Goal: Check status: Check status

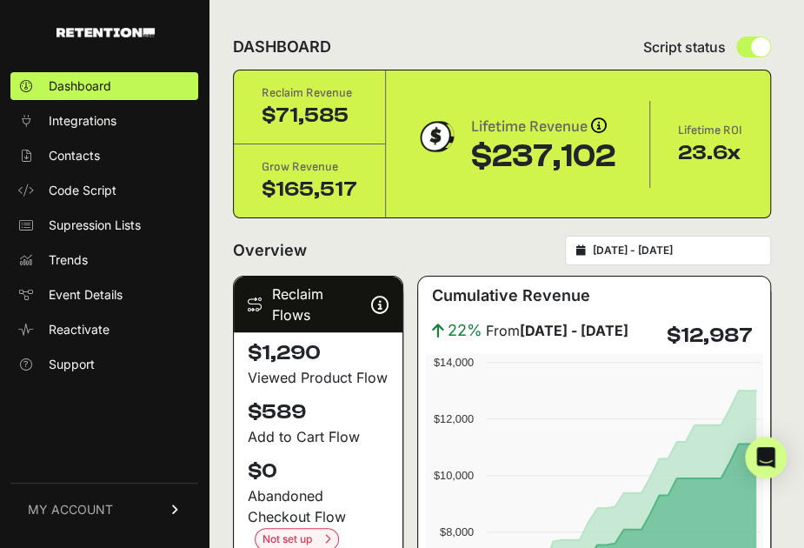
type input "[DATE]"
click at [675, 256] on input "[DATE] - [DATE]" at bounding box center [676, 250] width 167 height 14
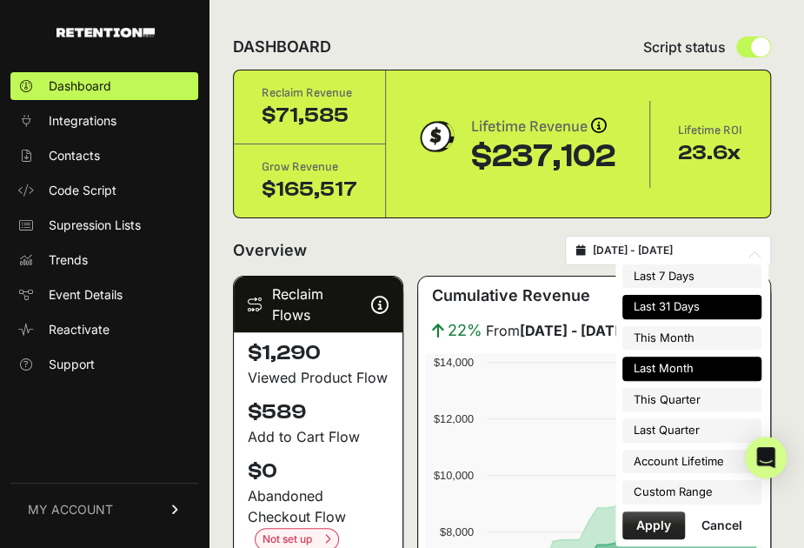
type input "[DATE]"
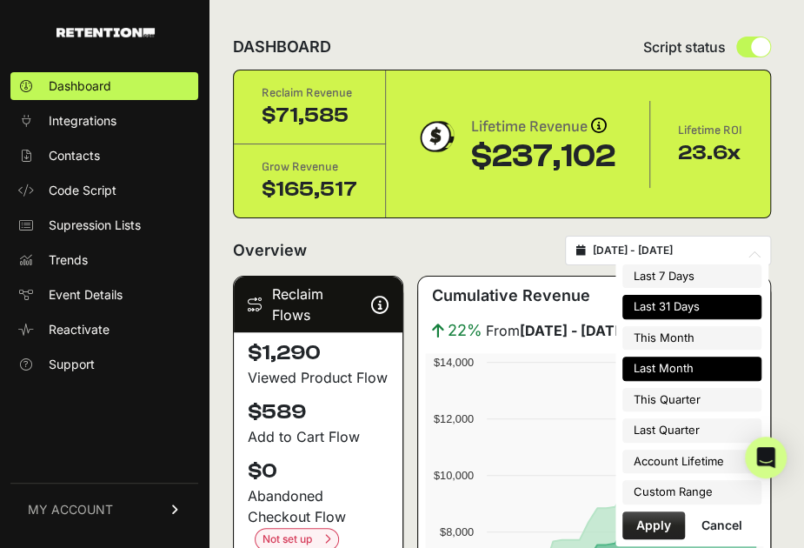
type input "[DATE]"
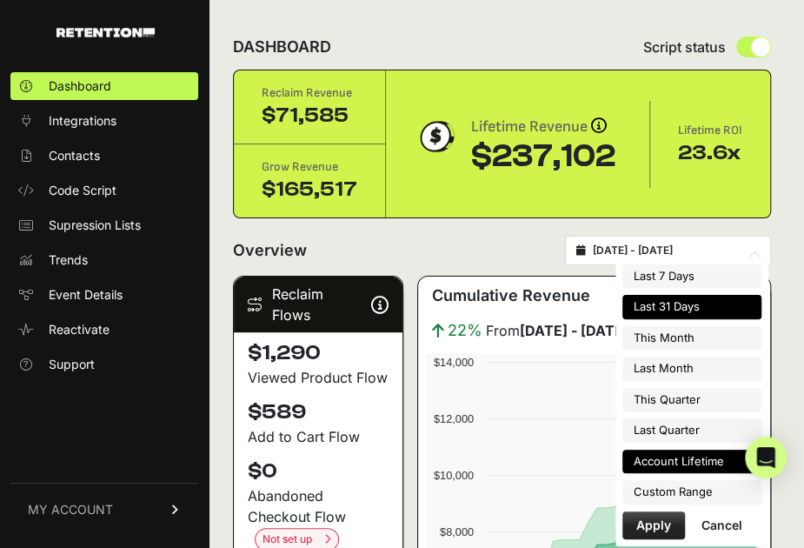
type input "[DATE]"
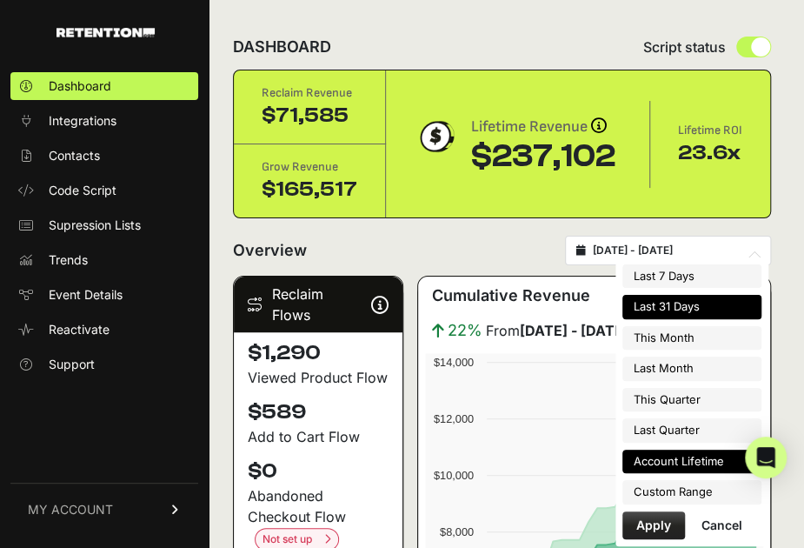
type input "[DATE]"
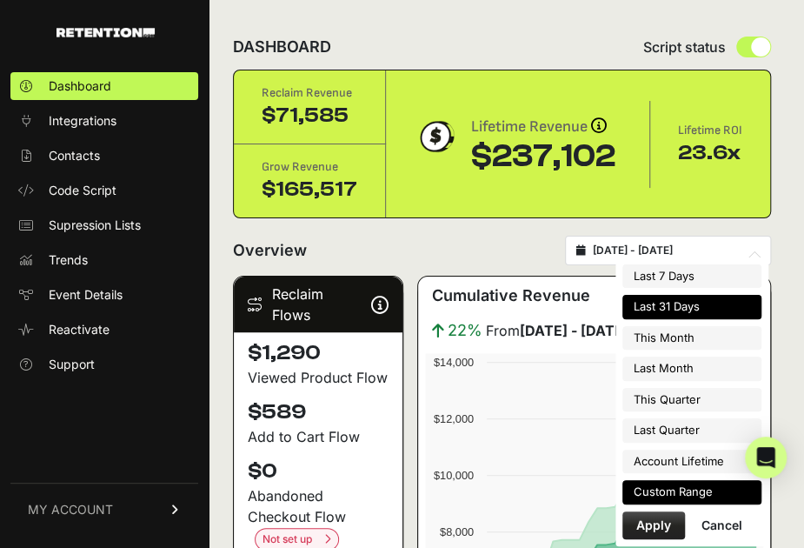
click at [699, 495] on li "Custom Range" at bounding box center [692, 492] width 139 height 24
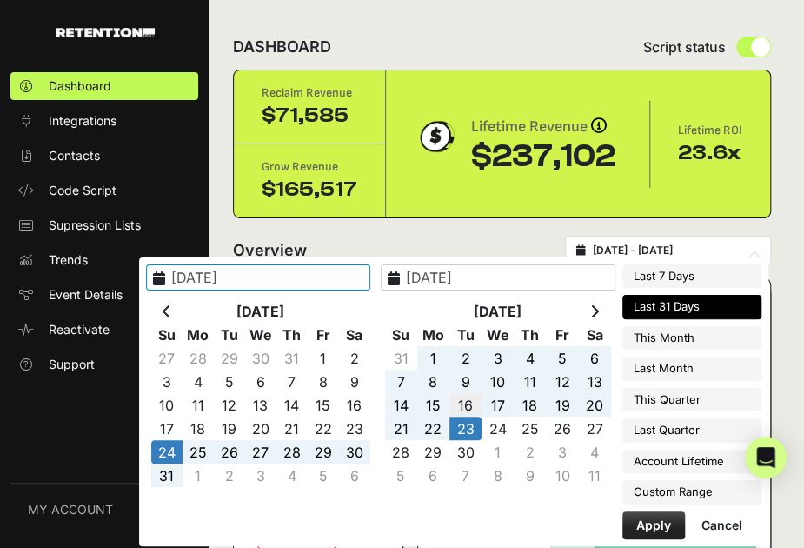
type input "[DATE]"
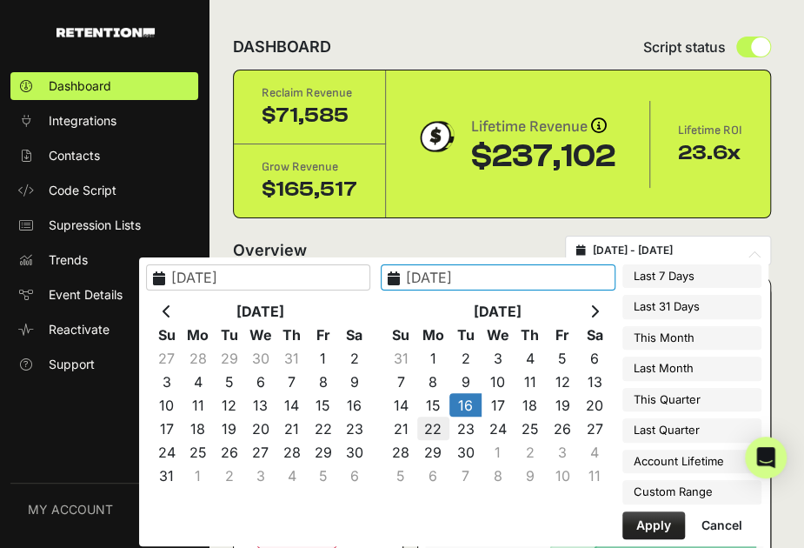
type input "[DATE]"
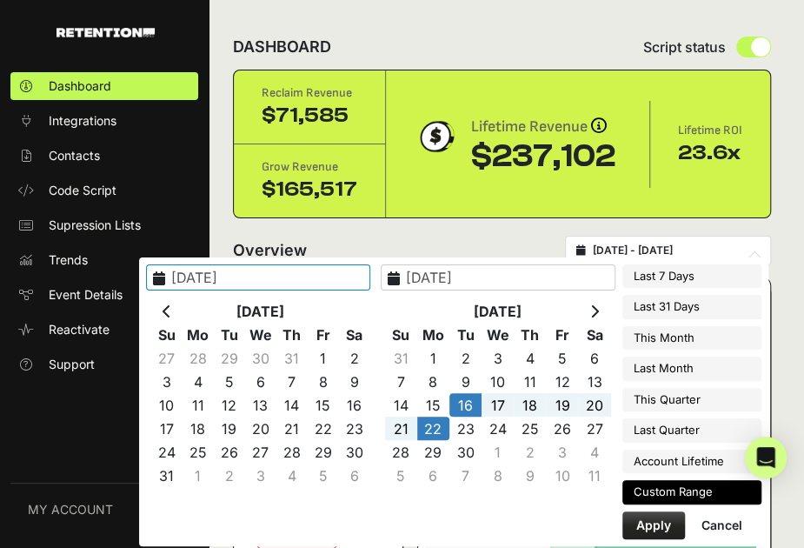
type input "[DATE]"
click at [661, 519] on button "Apply" at bounding box center [654, 525] width 63 height 28
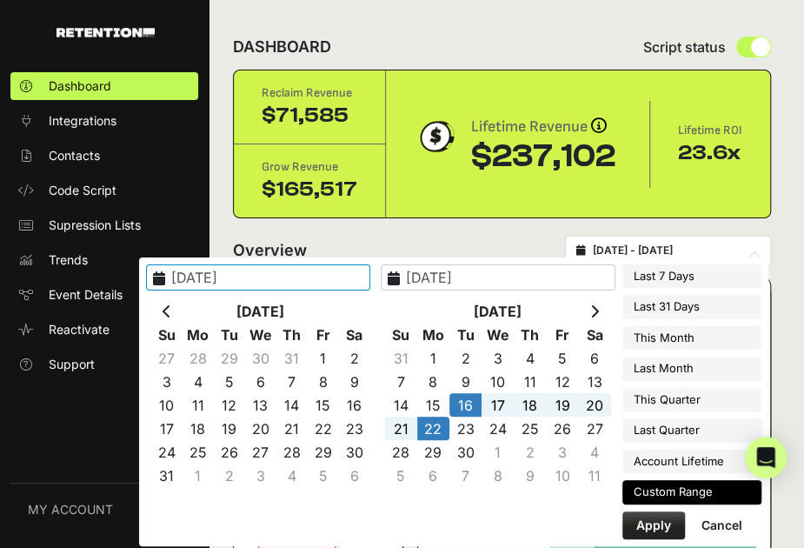
type input "[DATE] - [DATE]"
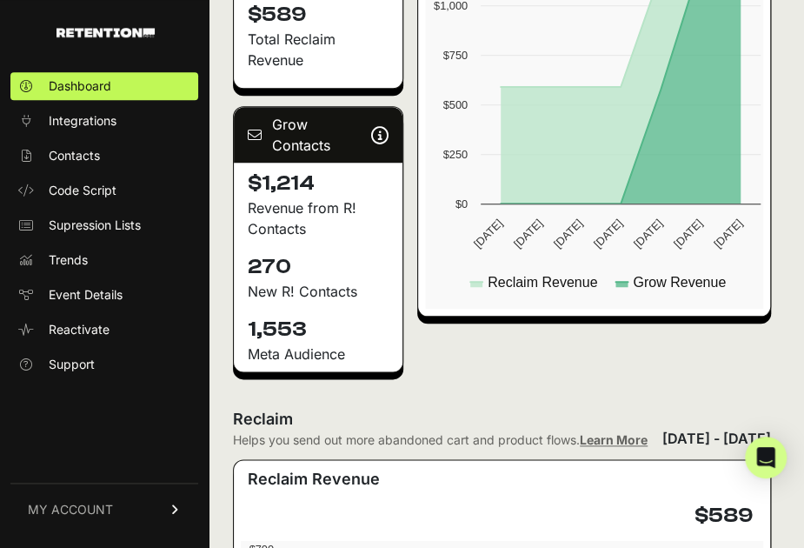
scroll to position [619, 0]
